Goal: Transaction & Acquisition: Obtain resource

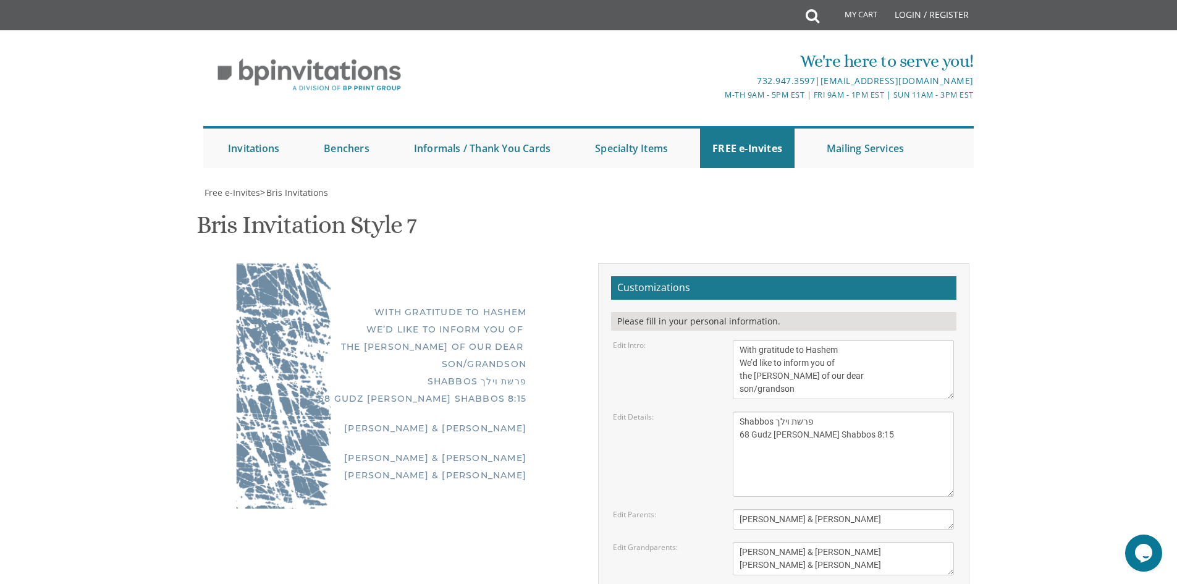
click at [776, 542] on textarea "[PERSON_NAME] and [PERSON_NAME] [PERSON_NAME] and [PERSON_NAME]" at bounding box center [843, 558] width 221 height 33
click at [781, 542] on textarea "[PERSON_NAME] and [PERSON_NAME] [PERSON_NAME] and [PERSON_NAME]" at bounding box center [843, 558] width 221 height 33
click at [785, 542] on textarea "[PERSON_NAME] and [PERSON_NAME] [PERSON_NAME] and [PERSON_NAME]" at bounding box center [843, 558] width 221 height 33
type textarea "[PERSON_NAME] & [PERSON_NAME] [PERSON_NAME] & [PERSON_NAME]"
click at [848, 542] on textarea "[PERSON_NAME] and [PERSON_NAME] [PERSON_NAME] and [PERSON_NAME]" at bounding box center [843, 558] width 221 height 33
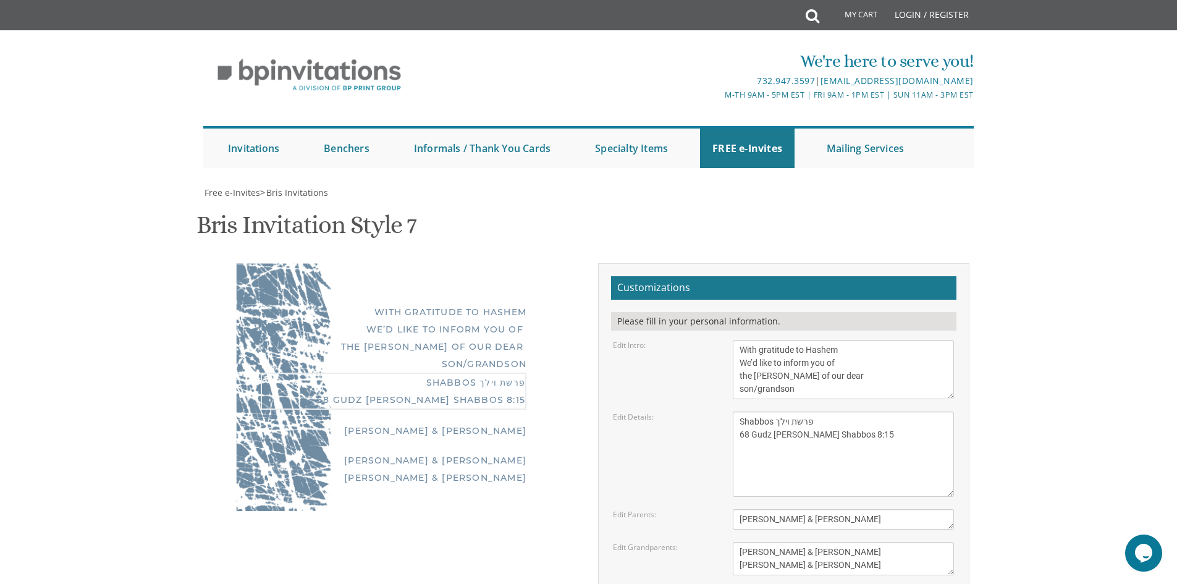
click at [785, 412] on textarea "[DATE] Shacharis: 6:30 am Bris: 8:00 AM [GEOGRAPHIC_DATA][PERSON_NAME] [STREET_…" at bounding box center [843, 453] width 221 height 85
drag, startPoint x: 780, startPoint y: 415, endPoint x: 1025, endPoint y: 469, distance: 250.6
click at [1025, 469] on body "My Cart Total: View Cart Item(s) Submit My Cart Total: View Cart Item(s) Login …" at bounding box center [588, 517] width 1177 height 1034
click at [791, 416] on textarea "[DATE] Shacharis: 6:30 am Bris: 8:00 AM [GEOGRAPHIC_DATA][PERSON_NAME] [STREET_…" at bounding box center [843, 453] width 221 height 85
click at [869, 424] on textarea "[DATE] Shacharis: 6:30 am Bris: 8:00 AM [GEOGRAPHIC_DATA][PERSON_NAME] [STREET_…" at bounding box center [843, 453] width 221 height 85
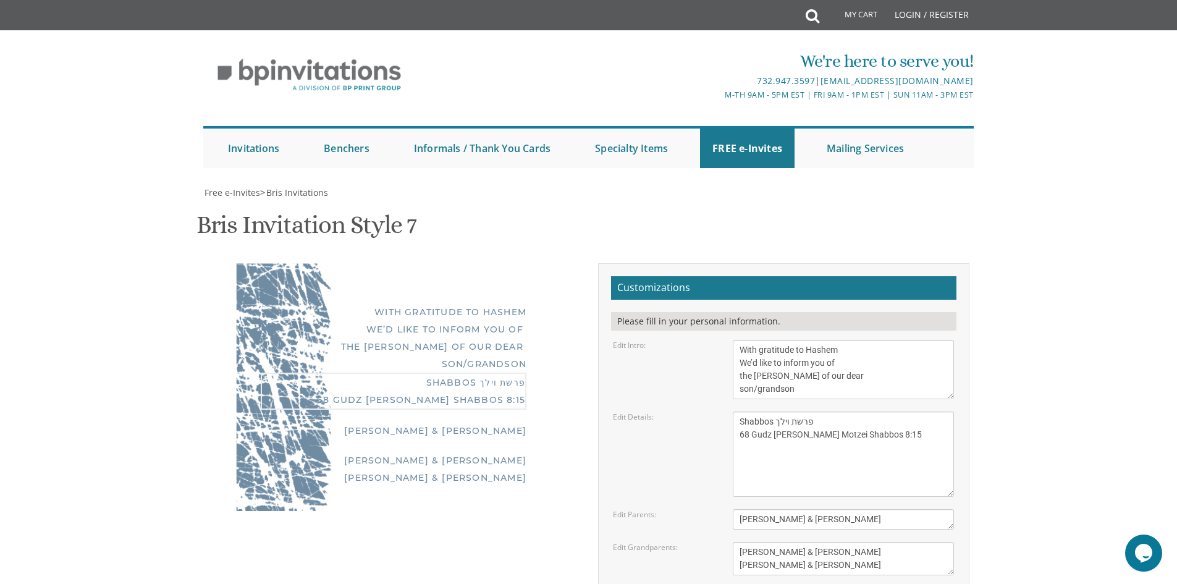
click at [828, 427] on textarea "[DATE] Shacharis: 6:30 am Bris: 8:00 AM [GEOGRAPHIC_DATA][PERSON_NAME] [STREET_…" at bounding box center [843, 453] width 221 height 85
type textarea "Shabbos פרשת וילך 68 Gudz [PERSON_NAME] Motzei Shabbos 8:15"
click at [772, 438] on form "Customizations Please fill in your personal information. Edit Intro: With grati…" at bounding box center [783, 480] width 345 height 408
drag, startPoint x: 750, startPoint y: 302, endPoint x: 760, endPoint y: 242, distance: 61.4
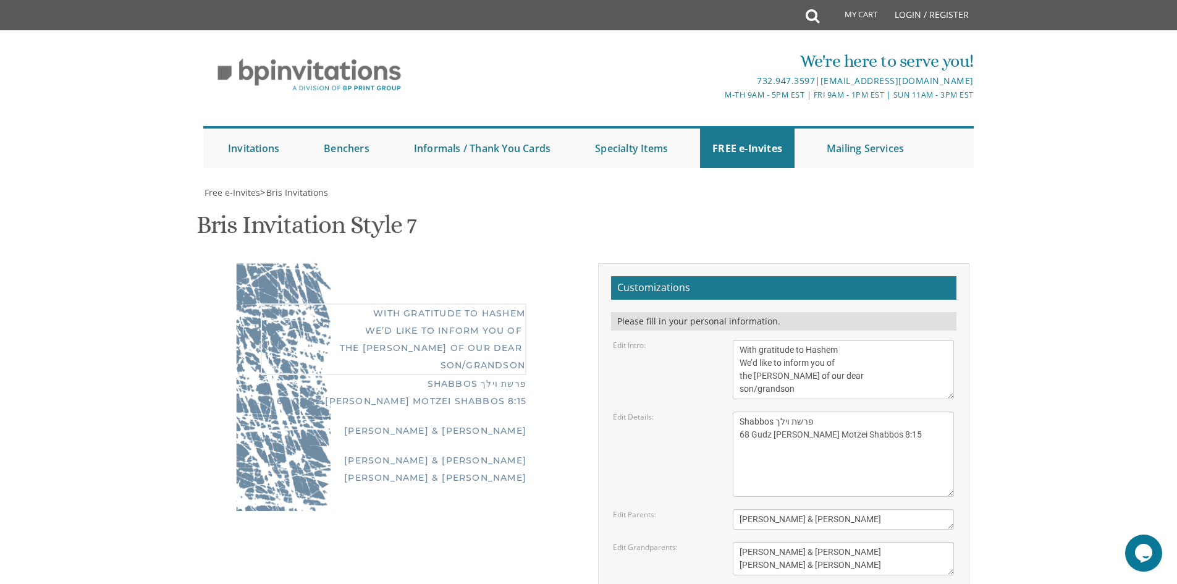
click at [760, 340] on textarea "With gratitude to Hashem We’d like to inform you of the bris of our dear son/gr…" at bounding box center [843, 369] width 221 height 59
click at [825, 340] on textarea "With gratitude to Hashem We’d like to inform you of the bris of our dear son/gr…" at bounding box center [843, 369] width 221 height 59
drag, startPoint x: 828, startPoint y: 241, endPoint x: 806, endPoint y: 236, distance: 22.8
click at [806, 340] on textarea "With gratitude to Hashem We’d like to inform you of the bris of our dear son/gr…" at bounding box center [843, 369] width 221 height 59
click at [830, 340] on textarea "With gratitude to Hashem We’d like to inform you of the bris of our dear son/gr…" at bounding box center [843, 369] width 221 height 59
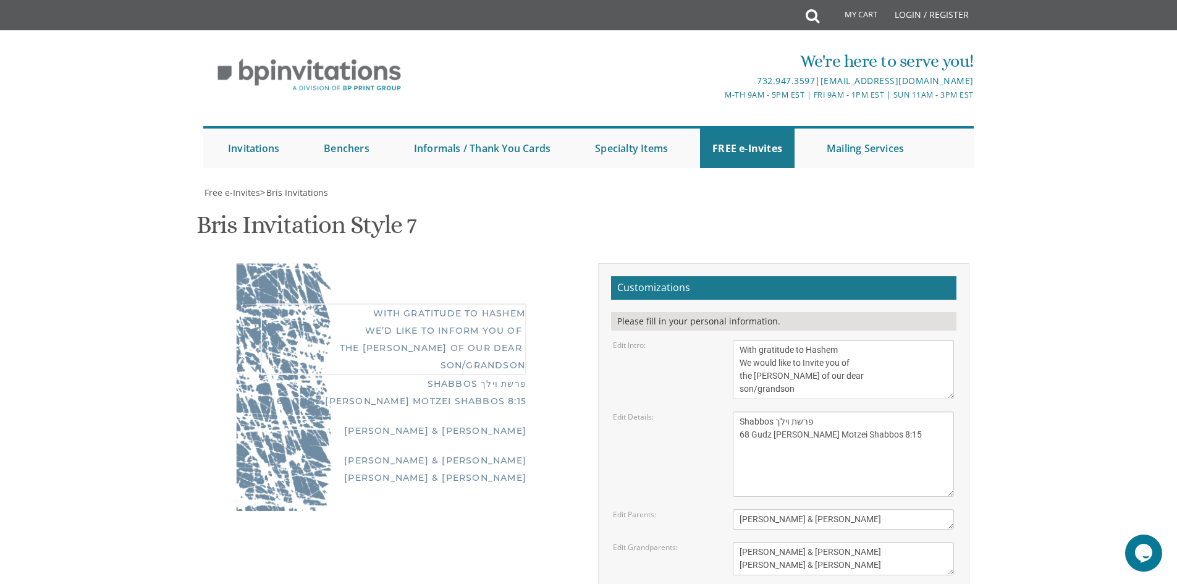
drag, startPoint x: 846, startPoint y: 238, endPoint x: 854, endPoint y: 238, distance: 7.4
click at [854, 340] on textarea "With gratitude to Hashem We’d like to inform you of the bris of our dear son/gr…" at bounding box center [843, 369] width 221 height 59
click at [826, 340] on textarea "With gratitude to Hashem We’d like to inform you of the bris of our dear son/gr…" at bounding box center [843, 369] width 221 height 59
click at [743, 340] on textarea "With gratitude to Hashem We’d like to inform you of the bris of our dear son/gr…" at bounding box center [843, 369] width 221 height 59
click at [812, 340] on textarea "With gratitude to Hashem We’d like to inform you of the bris of our dear son/gr…" at bounding box center [843, 369] width 221 height 59
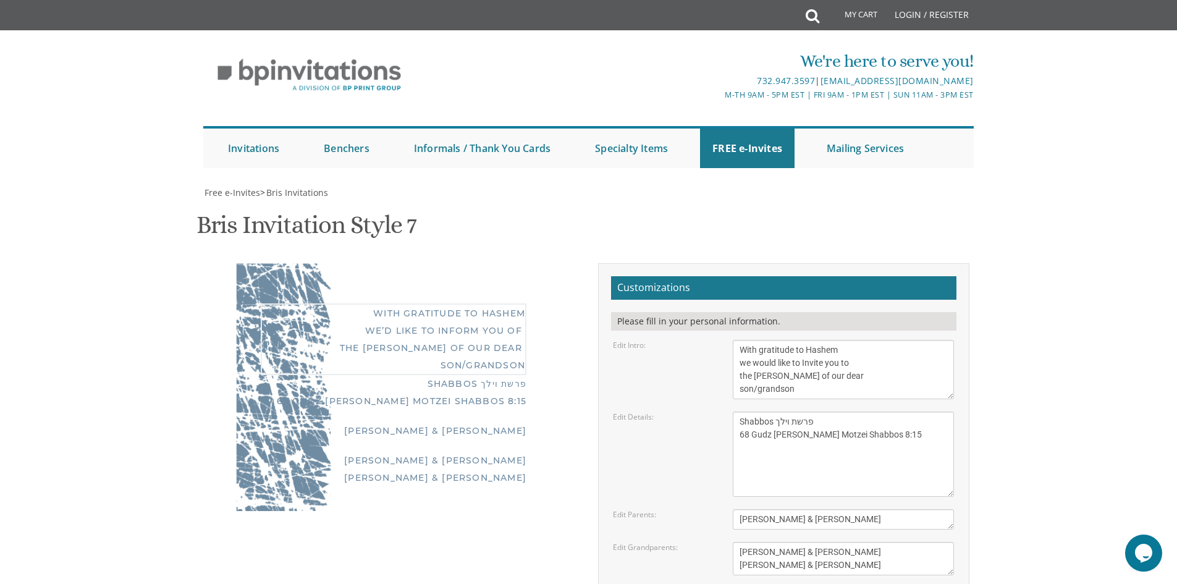
click at [806, 340] on textarea "With gratitude to Hashem We’d like to inform you of the bris of our dear son/gr…" at bounding box center [843, 369] width 221 height 59
click at [823, 340] on textarea "With gratitude to Hashem We’d like to inform you of the bris of our dear son/gr…" at bounding box center [843, 369] width 221 height 59
drag, startPoint x: 741, startPoint y: 227, endPoint x: 796, endPoint y: 266, distance: 67.4
click at [796, 340] on textarea "With gratitude to Hashem We’d like to inform you of the bris of our dear son/gr…" at bounding box center [843, 369] width 221 height 59
type textarea "With gratitude to Hashem we would like to invite you to the [PERSON_NAME] of ou…"
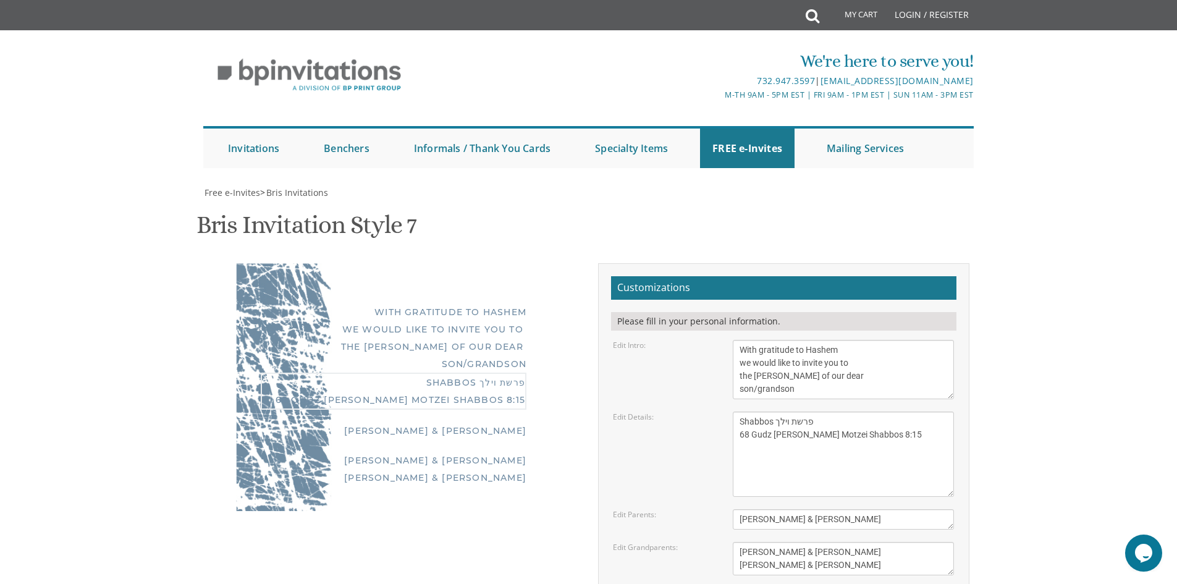
drag, startPoint x: 739, startPoint y: 314, endPoint x: 780, endPoint y: 311, distance: 40.3
click at [780, 411] on textarea "[DATE] Shacharis: 6:30 am Bris: 8:00 AM [GEOGRAPHIC_DATA][PERSON_NAME] [STREET_…" at bounding box center [843, 453] width 221 height 85
click at [789, 411] on textarea "[DATE] Shacharis: 6:30 am Bris: 8:00 AM [GEOGRAPHIC_DATA][PERSON_NAME] [STREET_…" at bounding box center [843, 453] width 221 height 85
drag, startPoint x: 788, startPoint y: 324, endPoint x: 741, endPoint y: 306, distance: 49.5
click at [741, 411] on textarea "[DATE] Shacharis: 6:30 am Bris: 8:00 AM [GEOGRAPHIC_DATA][PERSON_NAME] [STREET_…" at bounding box center [843, 453] width 221 height 85
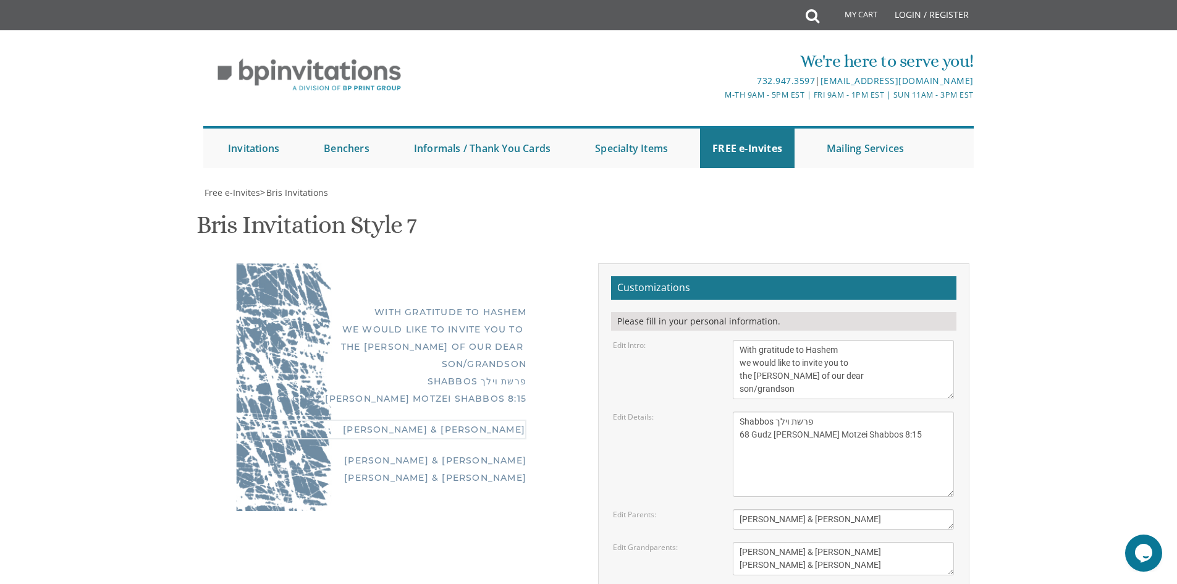
drag, startPoint x: 833, startPoint y: 399, endPoint x: 715, endPoint y: 394, distance: 118.7
click at [715, 509] on div "Edit Parents: [PERSON_NAME] & [PERSON_NAME]" at bounding box center [784, 519] width 360 height 20
drag, startPoint x: 741, startPoint y: 427, endPoint x: 841, endPoint y: 442, distance: 101.8
click at [841, 542] on textarea "[PERSON_NAME] and [PERSON_NAME] [PERSON_NAME] and [PERSON_NAME]" at bounding box center [843, 558] width 221 height 33
drag, startPoint x: 755, startPoint y: 251, endPoint x: 810, endPoint y: 251, distance: 55.6
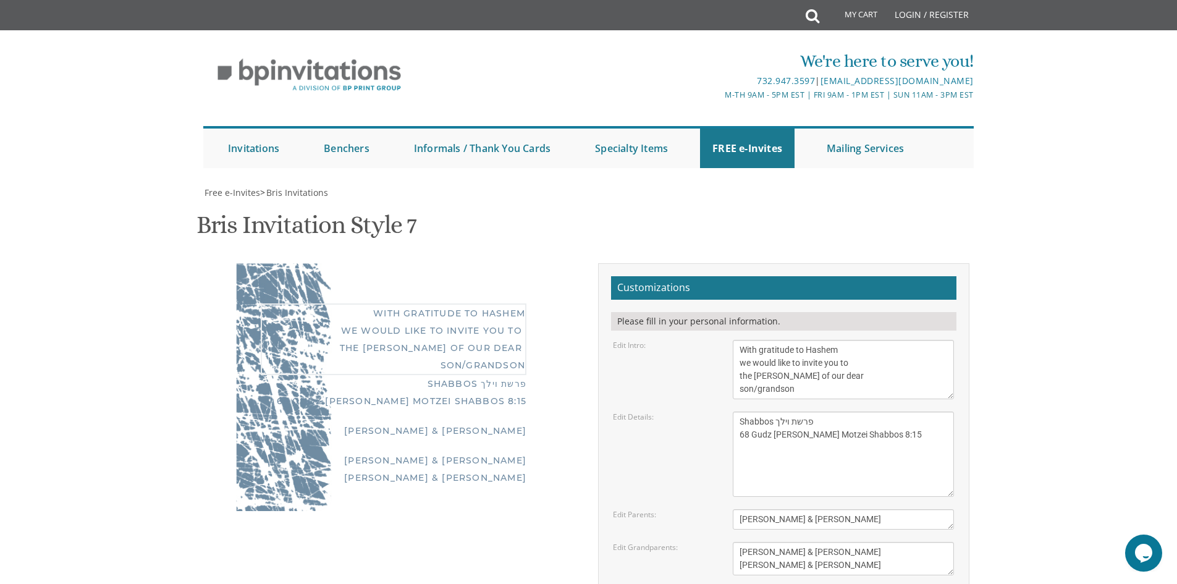
click at [810, 340] on textarea "With gratitude to Hashem We’d like to inform you of the bris of our dear son/gr…" at bounding box center [843, 369] width 221 height 59
drag, startPoint x: 524, startPoint y: 276, endPoint x: 483, endPoint y: 270, distance: 41.2
click at [483, 372] on div "Shabbos פרשת וילך 68 Gudz [PERSON_NAME] Motzei Shabbos 8:15" at bounding box center [394, 389] width 266 height 35
click at [812, 411] on textarea "[DATE] Shacharis: 6:30 am Bris: 8:00 AM [GEOGRAPHIC_DATA][PERSON_NAME] [STREET_…" at bounding box center [843, 453] width 221 height 85
drag, startPoint x: 816, startPoint y: 311, endPoint x: 777, endPoint y: 305, distance: 40.0
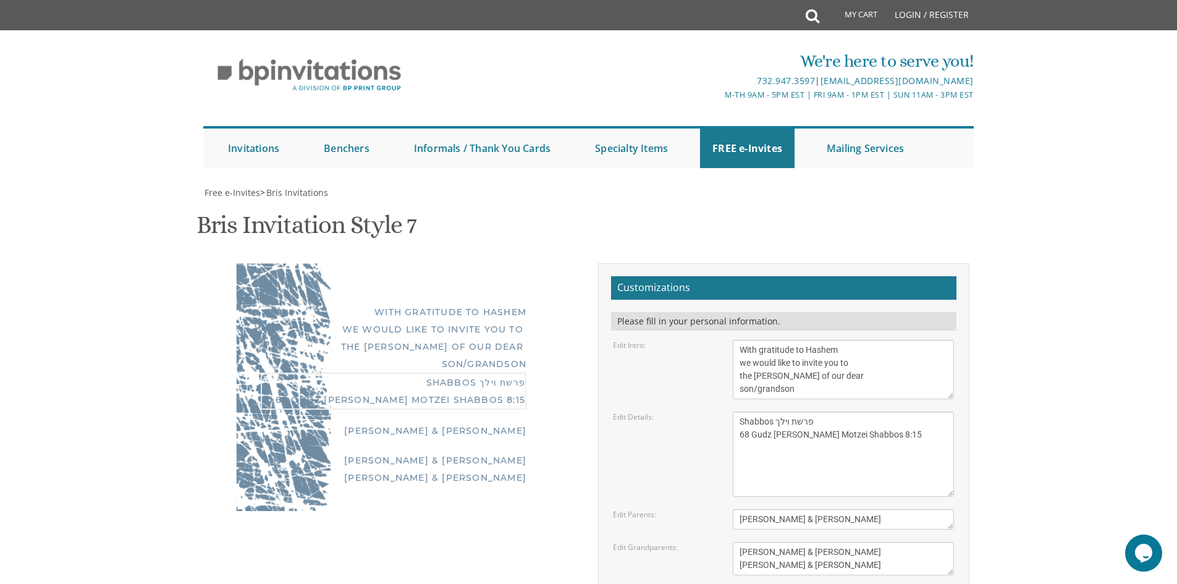
click at [777, 411] on textarea "[DATE] Shacharis: 6:30 am Bris: 8:00 AM [GEOGRAPHIC_DATA][PERSON_NAME] [STREET_…" at bounding box center [843, 453] width 221 height 85
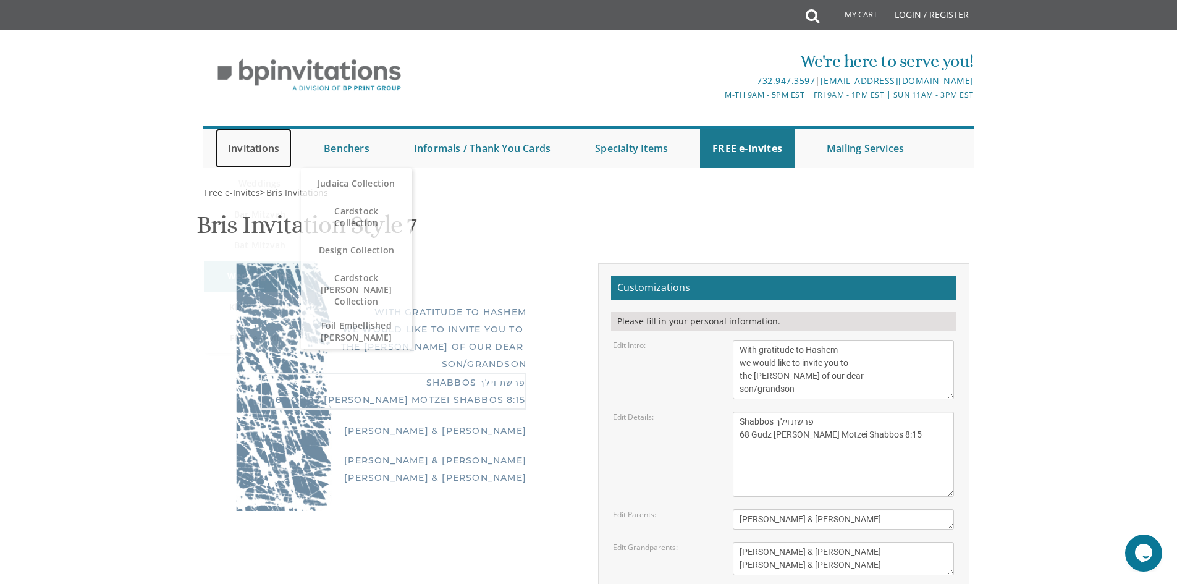
click at [253, 128] on link "Invitations" at bounding box center [254, 148] width 76 height 40
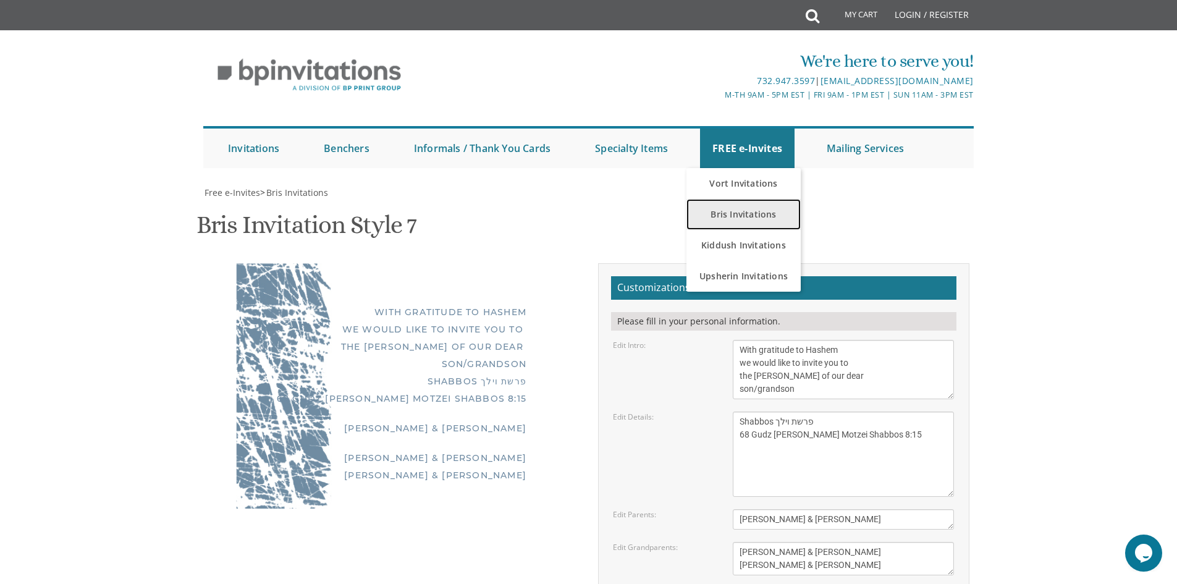
click at [757, 199] on link "Bris Invitations" at bounding box center [743, 214] width 114 height 31
